Goal: Task Accomplishment & Management: Complete application form

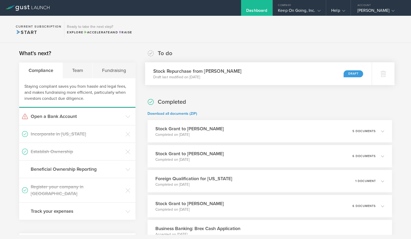
click at [310, 73] on div "Stock Repurchase from Jérémie Lasnier Draft last modified on Oct 9, 2025 Draft" at bounding box center [258, 73] width 227 height 23
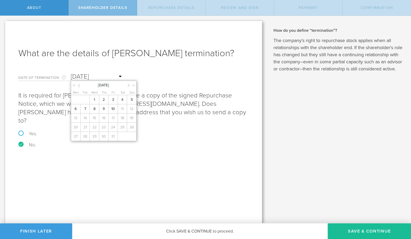
click at [80, 76] on input "Oct 9, 2025" at bounding box center [97, 77] width 52 height 8
click at [114, 113] on span "10" at bounding box center [112, 108] width 9 height 9
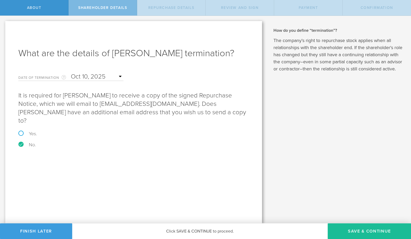
click at [104, 174] on div "What are the details of Jérémie Lasnier’s termination? Date of Termination This…" at bounding box center [133, 122] width 257 height 202
click at [350, 231] on button "Save & Continue" at bounding box center [369, 231] width 83 height 16
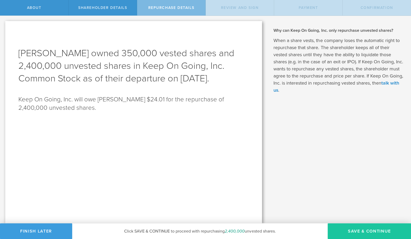
click at [350, 231] on button "Save & Continue" at bounding box center [369, 231] width 83 height 16
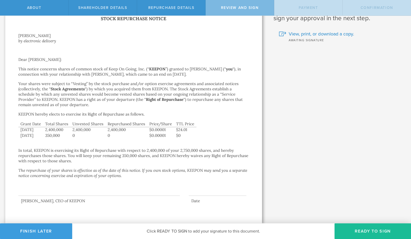
scroll to position [24, 0]
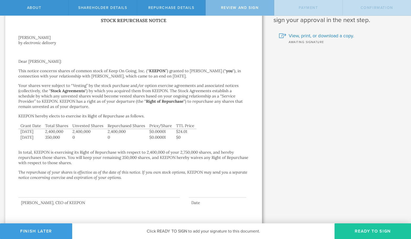
click at [354, 235] on button "Ready to Sign" at bounding box center [372, 231] width 77 height 16
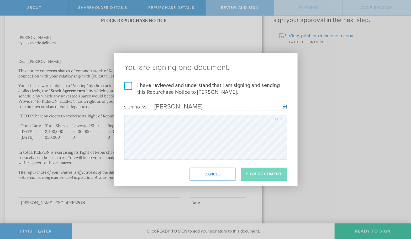
click at [148, 89] on label "I have reviewed and understand that I am signing and sending this Repurchase No…" at bounding box center [205, 89] width 163 height 14
click at [0, 0] on input "I have reviewed and understand that I am signing and sending this Repurchase No…" at bounding box center [0, 0] width 0 height 0
click at [255, 177] on button "Sign Document" at bounding box center [264, 173] width 46 height 13
click at [255, 87] on label "I have reviewed and understand that I am signing and sending this Repurchase No…" at bounding box center [205, 89] width 163 height 14
click at [0, 0] on input "I have reviewed and understand that I am signing and sending this Repurchase No…" at bounding box center [0, 0] width 0 height 0
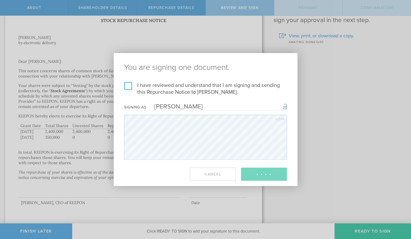
click at [255, 87] on label "I have reviewed and understand that I am signing and sending this Repurchase No…" at bounding box center [205, 89] width 163 height 14
click at [0, 0] on input "I have reviewed and understand that I am signing and sending this Repurchase No…" at bounding box center [0, 0] width 0 height 0
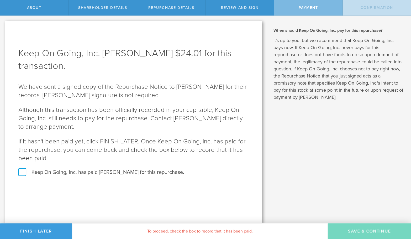
scroll to position [0, 0]
click at [50, 172] on label "Keep On Going, Inc. has paid Jérémie Lasnier for this repurchase." at bounding box center [133, 172] width 230 height 7
click at [3, 27] on input "Keep On Going, Inc. has paid Jérémie Lasnier for this repurchase." at bounding box center [1, 21] width 3 height 11
checkbox input "true"
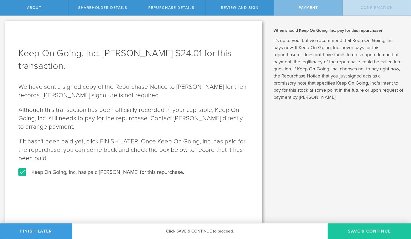
click at [352, 231] on button "SAVE & CONTINUE" at bounding box center [369, 231] width 83 height 16
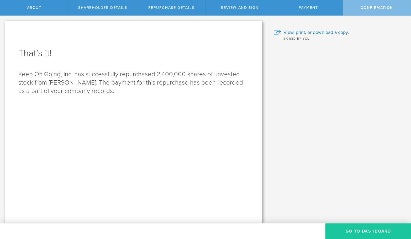
click at [352, 231] on button "Go to Dashboard" at bounding box center [368, 231] width 86 height 16
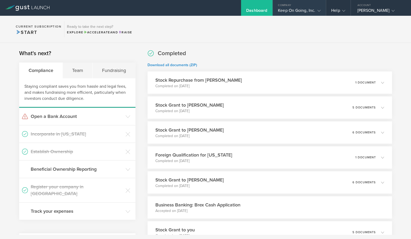
click at [307, 15] on div "Keep On Going, Inc." at bounding box center [299, 12] width 43 height 8
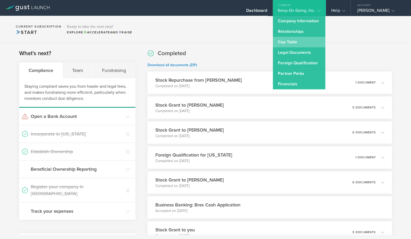
click at [293, 40] on link "Cap Table" at bounding box center [299, 42] width 52 height 10
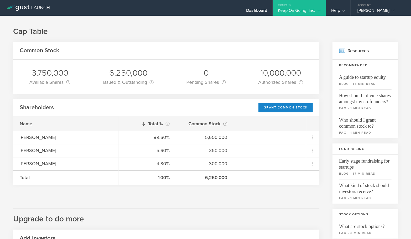
click at [141, 38] on div "Cap Table Common Stock 3,750,000 Available Shares This is the number of shares …" at bounding box center [205, 202] width 411 height 372
click at [187, 189] on div at bounding box center [166, 192] width 306 height 10
click at [307, 29] on h1 "Cap Table" at bounding box center [205, 31] width 385 height 10
click at [239, 36] on h1 "Cap Table" at bounding box center [205, 31] width 385 height 10
click at [324, 36] on h1 "Cap Table" at bounding box center [205, 31] width 385 height 10
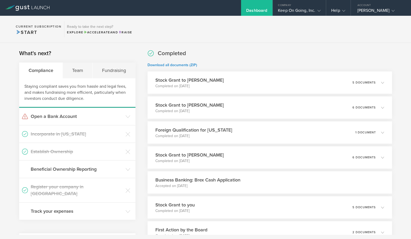
click at [224, 42] on section "Current Subscription Start Ready to take the next step? Explore Accelerate and …" at bounding box center [205, 29] width 411 height 27
click at [235, 40] on section "Current Subscription Start Ready to take the next step? Explore Accelerate and …" at bounding box center [205, 29] width 411 height 27
click at [189, 51] on div "Completed Download all documents (ZIP) Stock Grant to Jérémie Lasnier Completed…" at bounding box center [270, 171] width 244 height 244
click at [256, 40] on section "Current Subscription Start Ready to take the next step? Explore Accelerate and …" at bounding box center [205, 29] width 411 height 27
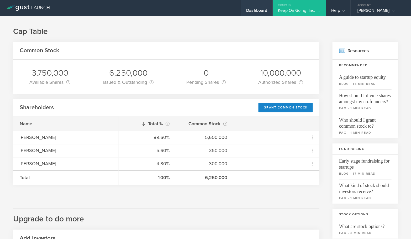
click at [258, 5] on div "Dashboard" at bounding box center [256, 8] width 31 height 16
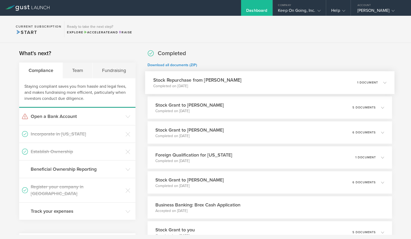
click at [250, 86] on div "Stock Repurchase from Jérémie Lasnier Completed on Oct 10, 2025 1 document" at bounding box center [269, 82] width 249 height 23
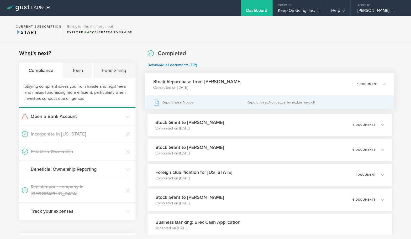
click at [257, 102] on div "Repurchase_Notice_Jérémie_Lasnier.pdf" at bounding box center [316, 102] width 140 height 13
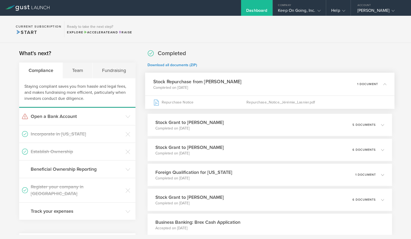
click at [296, 57] on div "Completed Download all documents (ZIP) Stock Repurchase from Jérémie Lasnier Co…" at bounding box center [270, 192] width 244 height 286
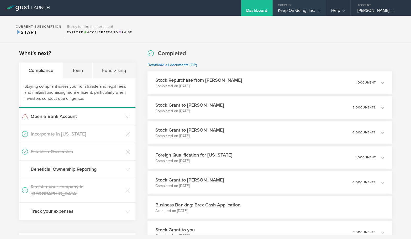
click at [307, 9] on div "Keep On Going, Inc." at bounding box center [299, 12] width 43 height 8
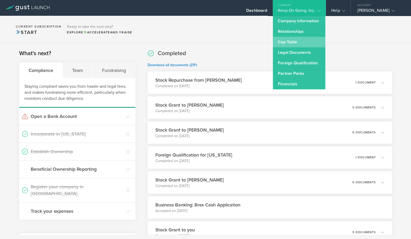
click at [290, 40] on link "Cap Table" at bounding box center [299, 42] width 52 height 10
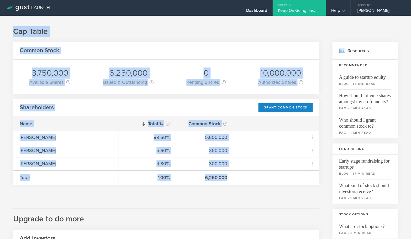
drag, startPoint x: 8, startPoint y: 23, endPoint x: 266, endPoint y: 186, distance: 305.5
click at [266, 186] on div "Cap Table Common Stock 3,750,000 Available Shares This is the number of shares …" at bounding box center [205, 202] width 411 height 372
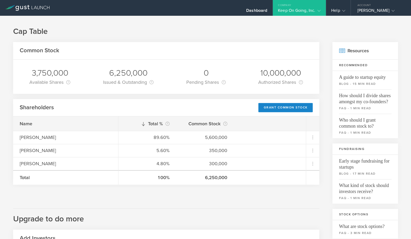
click at [266, 206] on div "Common Stock 3,750,000 Available Shares This is the number of shares that the c…" at bounding box center [166, 208] width 306 height 333
click at [315, 1] on div "Company" at bounding box center [299, 4] width 53 height 8
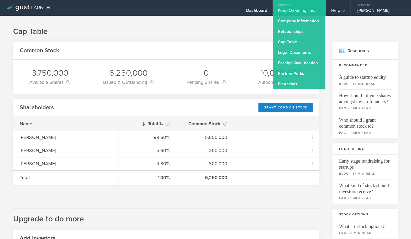
click at [180, 23] on div "Cap Table Common Stock 3,750,000 Available Shares This is the number of shares …" at bounding box center [205, 202] width 411 height 372
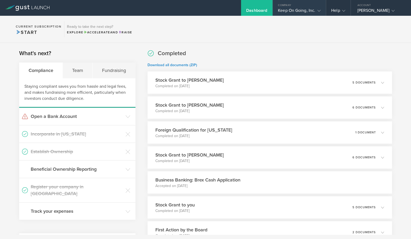
click at [295, 10] on div "Keep On Going, Inc." at bounding box center [299, 12] width 43 height 8
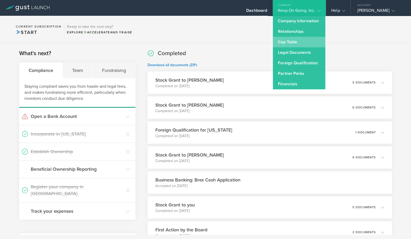
click at [292, 38] on link "Cap Table" at bounding box center [299, 42] width 52 height 10
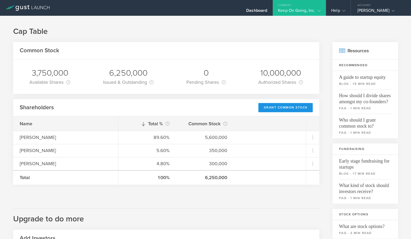
click at [288, 108] on div "Grant Common Stock" at bounding box center [285, 107] width 54 height 9
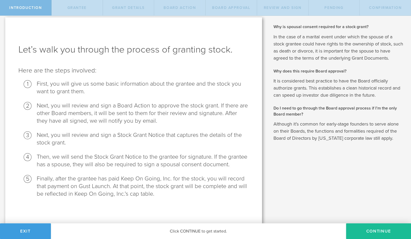
scroll to position [3, 0]
click at [379, 232] on button "Continue" at bounding box center [378, 231] width 65 height 16
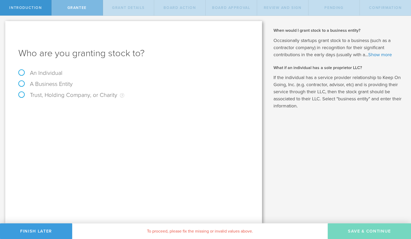
click at [49, 73] on label "An Individual" at bounding box center [40, 73] width 44 height 7
click at [3, 24] on input "An Individual" at bounding box center [1, 20] width 3 height 8
radio input "true"
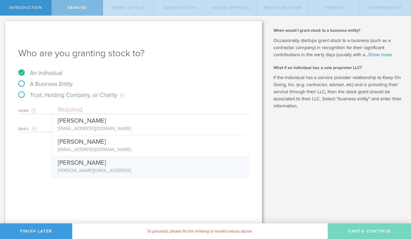
click at [78, 162] on div "[PERSON_NAME]" at bounding box center [151, 161] width 186 height 11
type input "[PERSON_NAME]"
type input "[PERSON_NAME][EMAIL_ADDRESS]"
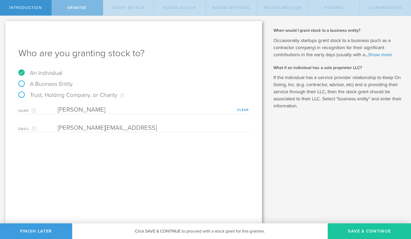
click at [342, 229] on button "Save & Continue" at bounding box center [369, 231] width 83 height 16
type input "48"
type input "12"
select select "none"
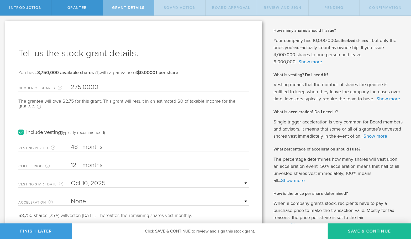
type input "2,750,000"
click at [125, 115] on div "Include vesting (typically recommended)" at bounding box center [133, 127] width 230 height 27
click at [96, 181] on input "text" at bounding box center [160, 183] width 178 height 8
click at [79, 191] on icon at bounding box center [79, 192] width 2 height 7
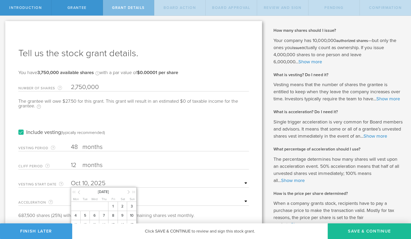
click at [79, 191] on icon at bounding box center [79, 192] width 2 height 7
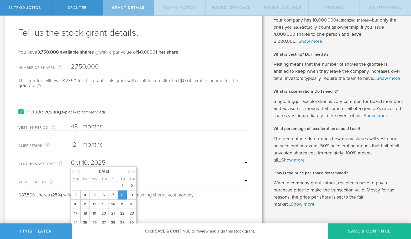
scroll to position [24, 0]
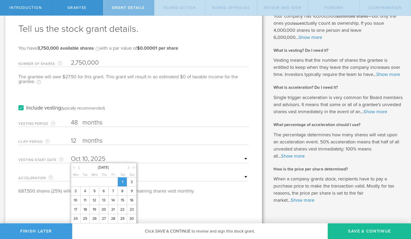
click at [125, 186] on span "1" at bounding box center [122, 181] width 9 height 9
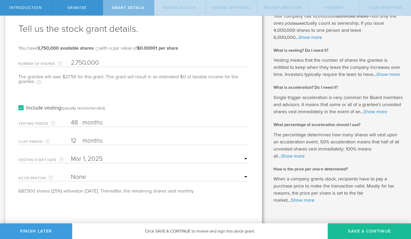
select select "double"
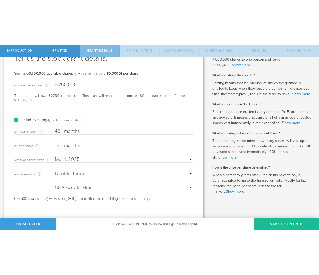
scroll to position [35, 0]
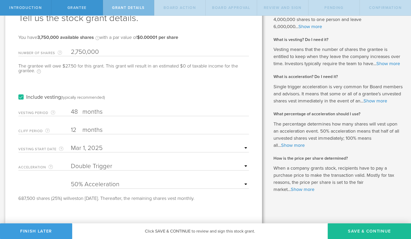
select select "100"
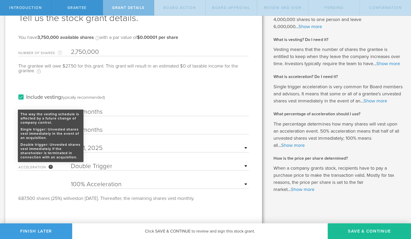
click at [51, 165] on div "The way the vesting schedule is affected by a future change of company control.…" at bounding box center [51, 167] width 4 height 4
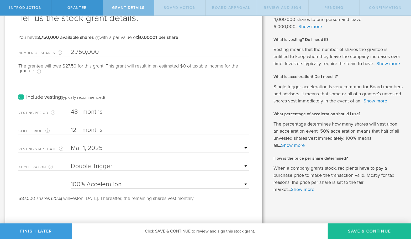
click at [90, 150] on input "text" at bounding box center [160, 148] width 178 height 8
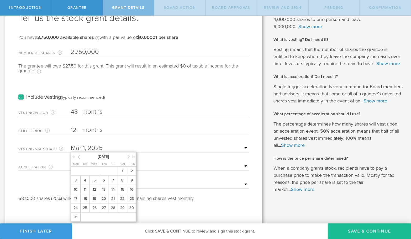
click at [79, 156] on icon at bounding box center [79, 157] width 2 height 7
click at [93, 173] on span "1" at bounding box center [93, 170] width 9 height 9
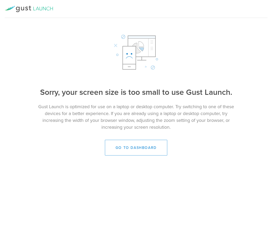
click at [166, 116] on p "Gust Launch is optimized for use on a laptop or desktop computer. Try switching…" at bounding box center [136, 116] width 210 height 27
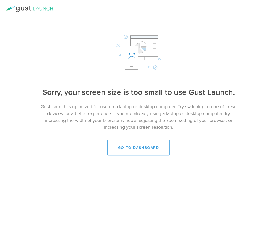
click at [249, 117] on div "Sorry, your screen size is too small to use Gust Launch. Gust Launch is optimiz…" at bounding box center [138, 121] width 277 height 69
click at [200, 138] on div "Sorry, your screen size is too small to use Gust Launch. Gust Launch is optimiz…" at bounding box center [138, 121] width 277 height 69
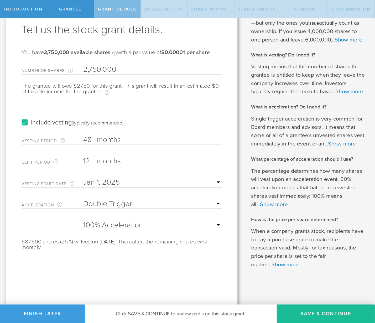
scroll to position [0, 0]
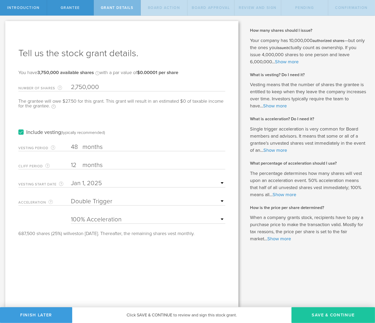
click at [325, 239] on button "Save & Continue" at bounding box center [332, 315] width 83 height 16
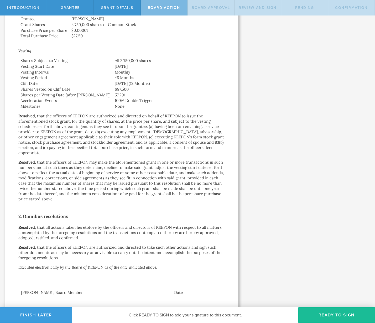
scroll to position [196, 0]
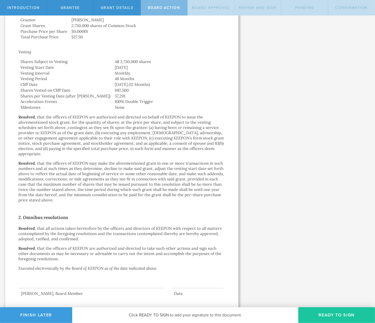
click at [333, 239] on button "Ready to Sign" at bounding box center [336, 315] width 77 height 16
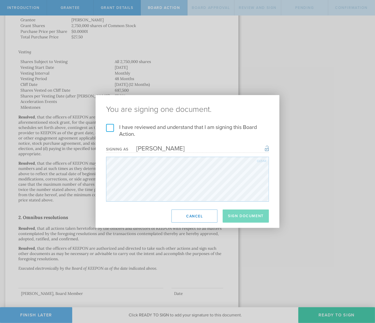
click at [145, 125] on label "I have reviewed and understand that I am signing this Board Action." at bounding box center [187, 131] width 163 height 14
click at [0, 0] on input "I have reviewed and understand that I am signing this Board Action." at bounding box center [0, 0] width 0 height 0
click at [251, 221] on button "Sign Document" at bounding box center [246, 215] width 46 height 13
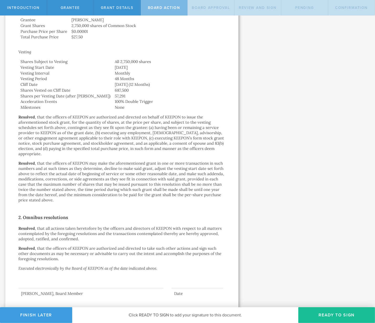
scroll to position [0, 0]
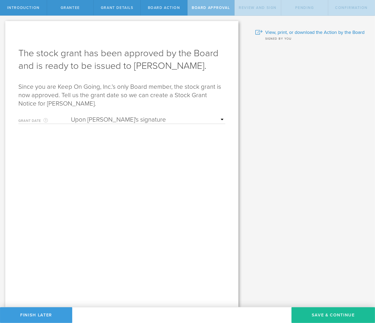
select select "setByFounder"
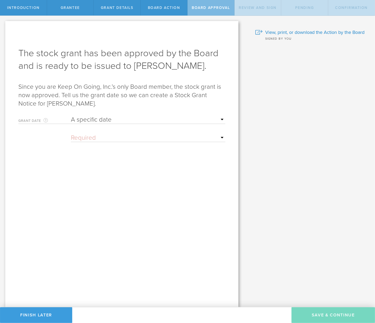
click at [148, 141] on input "text" at bounding box center [148, 138] width 154 height 8
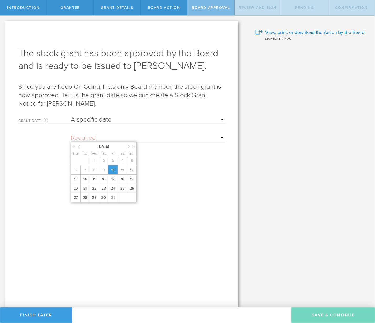
click at [113, 174] on span "10" at bounding box center [112, 169] width 9 height 9
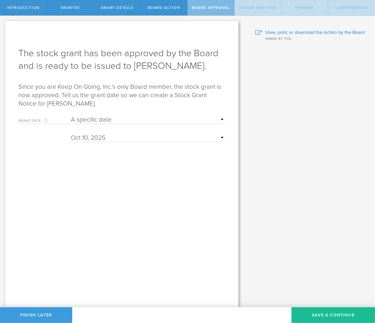
click at [151, 187] on form "Grant Date This is the date on which the recipient is granted the stock. This d…" at bounding box center [121, 157] width 207 height 89
click at [316, 239] on button "Save & Continue" at bounding box center [332, 315] width 83 height 16
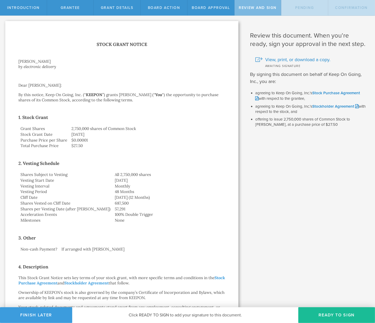
click at [156, 212] on td "100% Double Trigger" at bounding box center [169, 215] width 113 height 6
click at [320, 239] on button "Ready to Sign" at bounding box center [336, 315] width 77 height 16
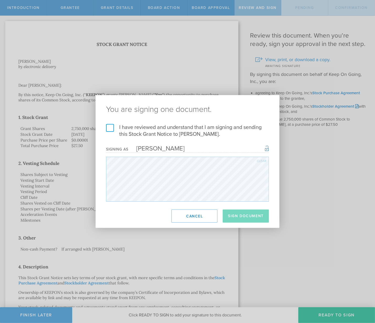
click at [180, 127] on label "I have reviewed and understand that I am signing and sending this Stock Grant N…" at bounding box center [187, 131] width 163 height 14
click at [0, 0] on input "I have reviewed and understand that I am signing and sending this Stock Grant N…" at bounding box center [0, 0] width 0 height 0
click at [244, 219] on button "Sign Document" at bounding box center [246, 215] width 46 height 13
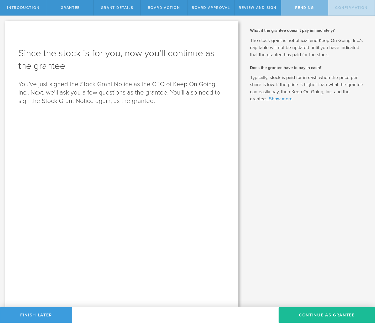
click at [159, 200] on div "Since the stock is for you, now you'll continue as the grantee You’ve just sign…" at bounding box center [121, 164] width 233 height 286
click at [318, 239] on button "Continue as Grantee" at bounding box center [326, 315] width 96 height 16
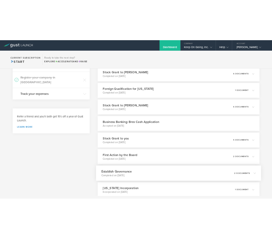
scroll to position [130, 0]
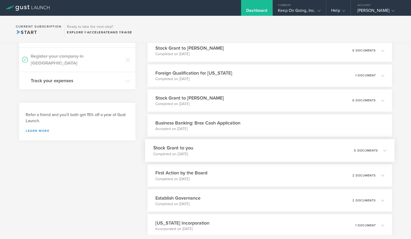
click at [229, 150] on div "Stock Grant to you Completed on [DATE] 5 documents" at bounding box center [269, 150] width 249 height 23
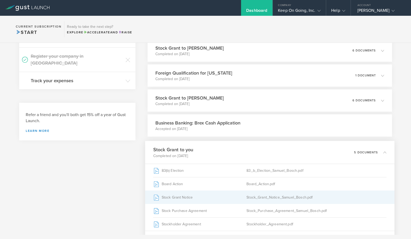
click at [275, 197] on div "Stock_Grant_Notice_Samuel_Bosch.pdf" at bounding box center [316, 197] width 140 height 13
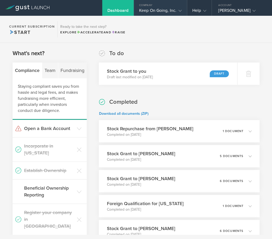
scroll to position [0, 0]
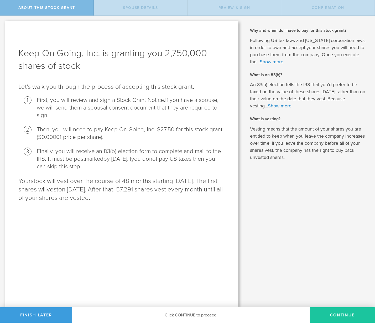
click at [343, 319] on button "CONTINUE" at bounding box center [342, 315] width 65 height 16
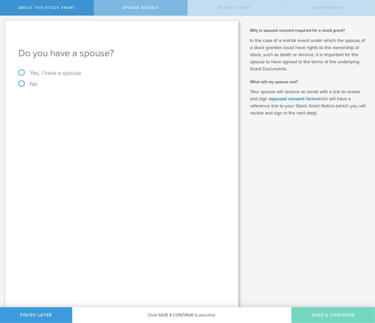
click at [24, 85] on label "No" at bounding box center [121, 84] width 207 height 6
click at [3, 24] on input "No" at bounding box center [1, 20] width 3 height 8
radio input "true"
click at [335, 312] on button "Save & Continue" at bounding box center [332, 315] width 83 height 16
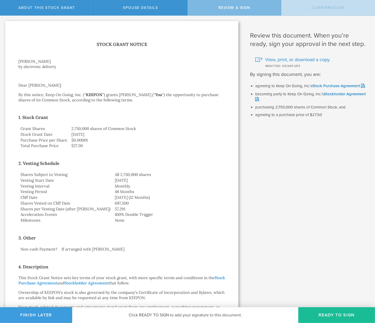
click at [172, 178] on td "January 1, 2025" at bounding box center [169, 180] width 113 height 6
click at [328, 309] on button "Ready to Sign" at bounding box center [336, 315] width 77 height 16
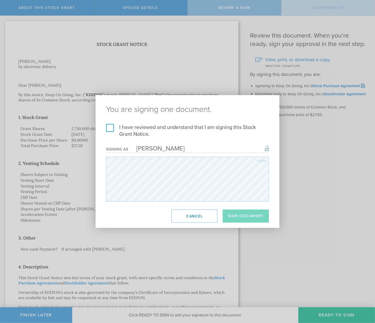
click at [193, 124] on label "I have reviewed and understand that I am signing this Stock Grant Notice." at bounding box center [187, 131] width 163 height 14
click at [0, 0] on input "I have reviewed and understand that I am signing this Stock Grant Notice." at bounding box center [0, 0] width 0 height 0
click at [235, 218] on button "Sign Document" at bounding box center [246, 215] width 46 height 13
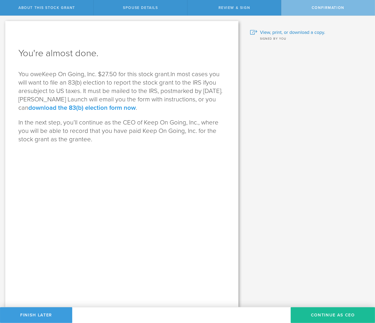
click at [83, 108] on link "download the 83(b) election form now" at bounding box center [81, 108] width 107 height 8
click at [183, 215] on div "You're almost done. You owe Keep On Going, Inc. $27.50 for this stock grant. In…" at bounding box center [121, 164] width 233 height 286
click at [314, 314] on button "Continue as CEO" at bounding box center [333, 315] width 84 height 16
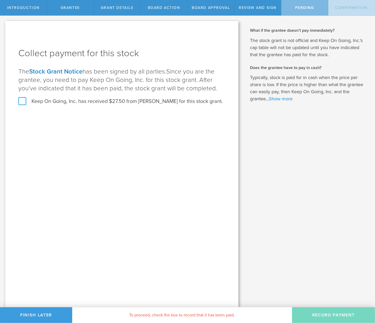
click at [148, 169] on div "Collect payment for this stock The Stock Grant Notice has been signed by all pa…" at bounding box center [121, 164] width 233 height 286
click at [77, 133] on div "Collect payment for this stock The Stock Grant Notice has been signed by all pa…" at bounding box center [121, 164] width 233 height 286
click at [297, 130] on div "Why is spousal consent required for a stock grant? In the case of a marital eve…" at bounding box center [309, 161] width 131 height 291
click at [153, 100] on label "Keep On Going, Inc. has received $27.50 from [PERSON_NAME] for this stock grant." at bounding box center [120, 101] width 204 height 7
click at [0, 0] on input "Keep On Going, Inc. has received $27.50 from [PERSON_NAME] for this stock grant." at bounding box center [0, 0] width 0 height 0
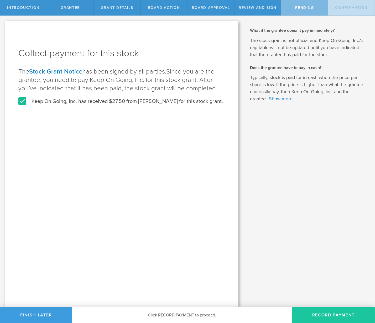
click at [325, 316] on button "Record Payment" at bounding box center [333, 315] width 83 height 16
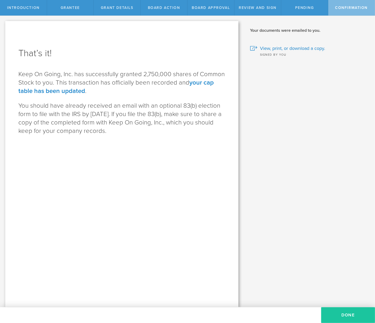
click at [339, 312] on button "Done" at bounding box center [348, 315] width 54 height 16
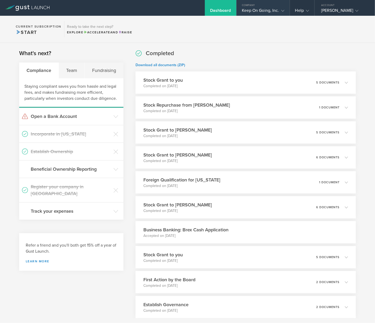
click at [266, 2] on div "Company" at bounding box center [262, 4] width 53 height 8
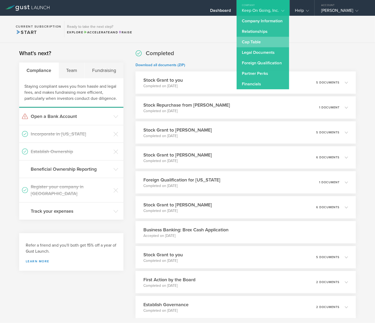
click at [253, 43] on link "Cap Table" at bounding box center [262, 42] width 52 height 10
